Goal: Navigation & Orientation: Find specific page/section

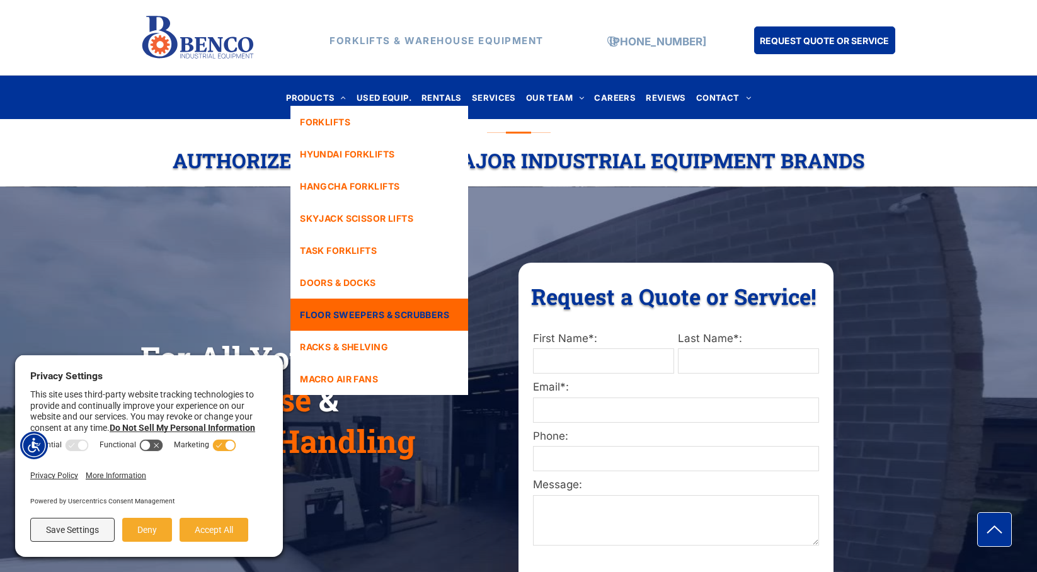
click at [369, 321] on span "FLOOR SWEEPERS & SCRUBBERS" at bounding box center [374, 314] width 149 height 13
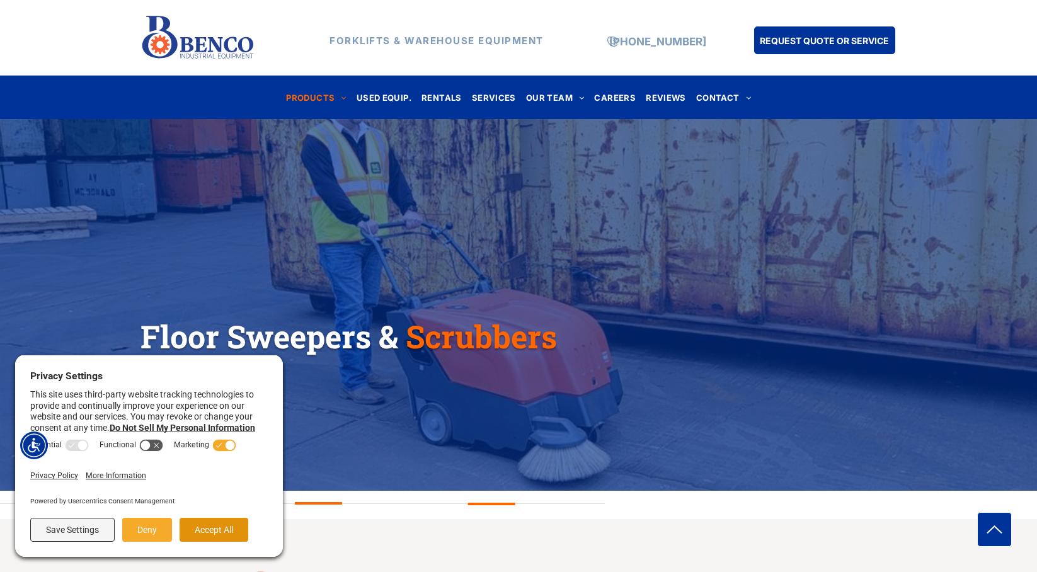
click at [212, 533] on button "Accept All" at bounding box center [214, 530] width 69 height 24
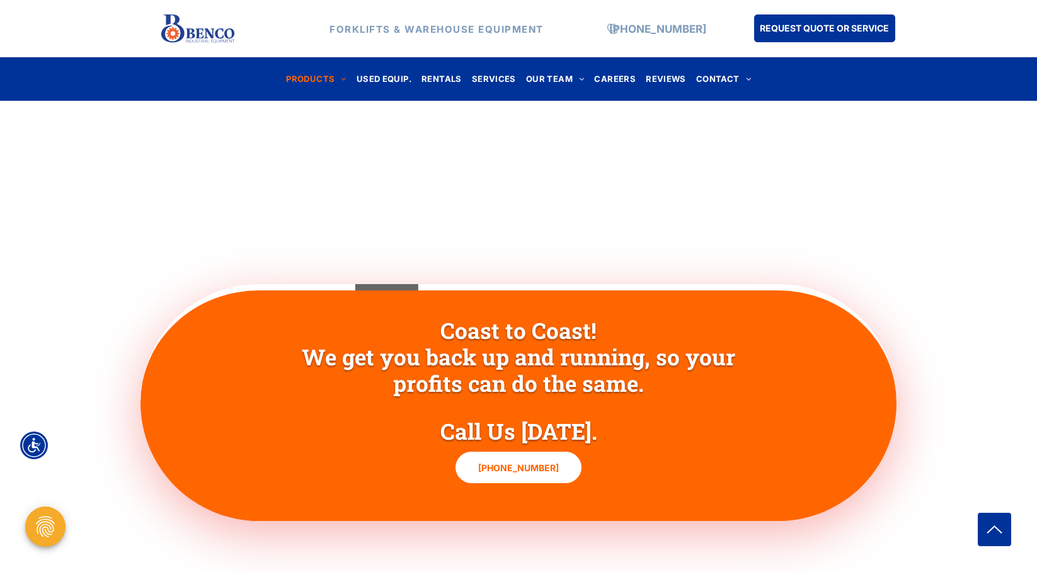
scroll to position [1136, 0]
